Goal: Information Seeking & Learning: Learn about a topic

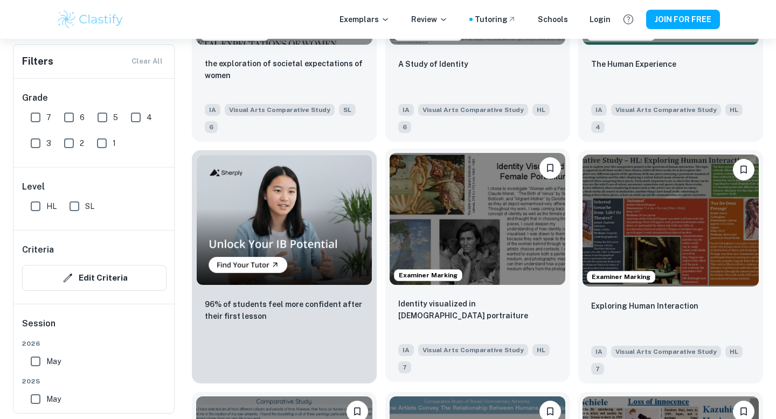
scroll to position [620, 0]
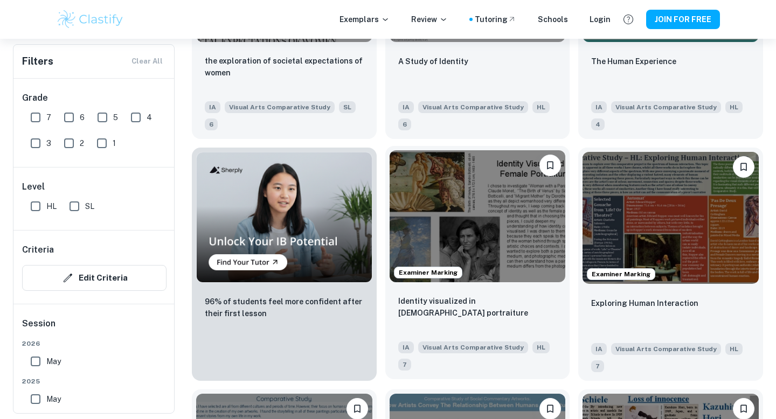
click at [491, 212] on img at bounding box center [478, 216] width 176 height 132
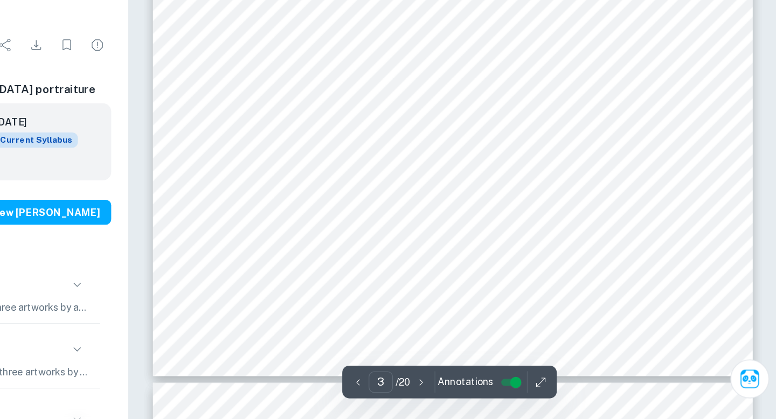
scroll to position [812, 0]
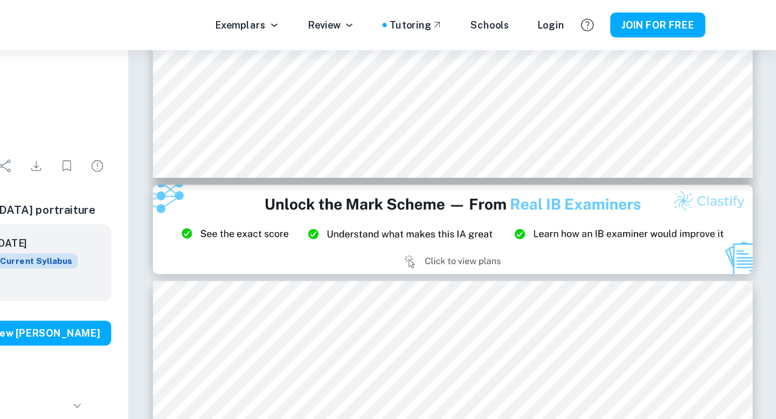
type input "2"
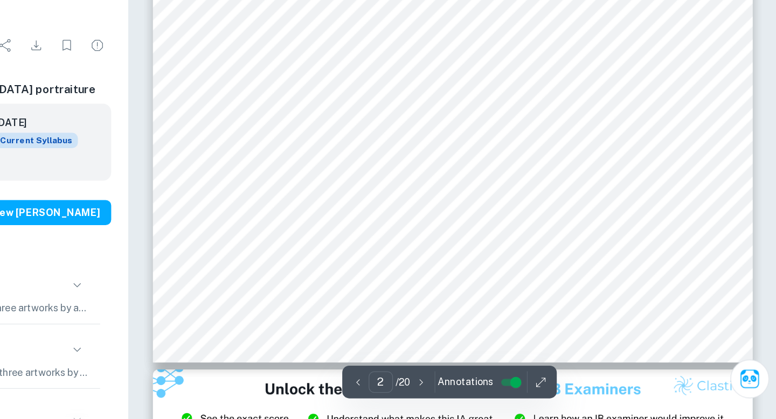
scroll to position [414, 0]
